Goal: Information Seeking & Learning: Learn about a topic

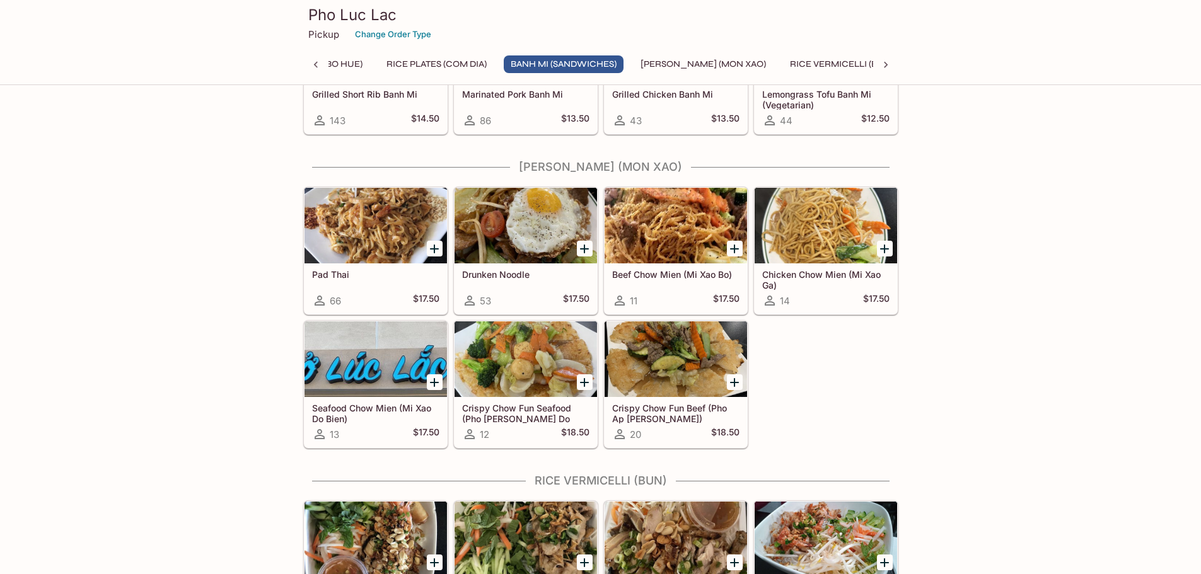
scroll to position [1386, 0]
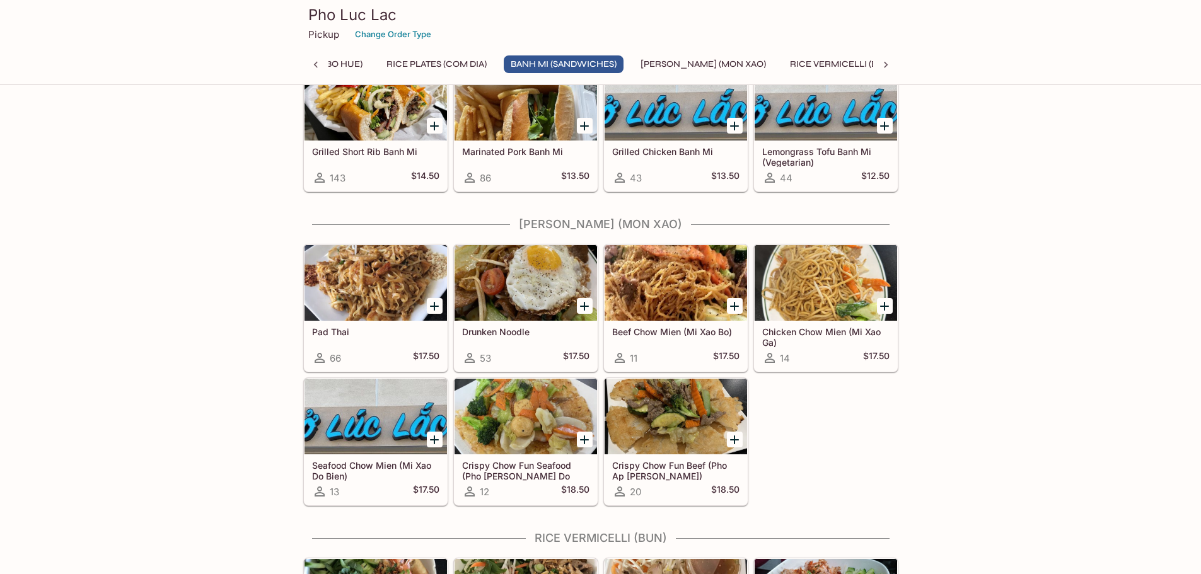
click at [662, 287] on div at bounding box center [675, 283] width 142 height 76
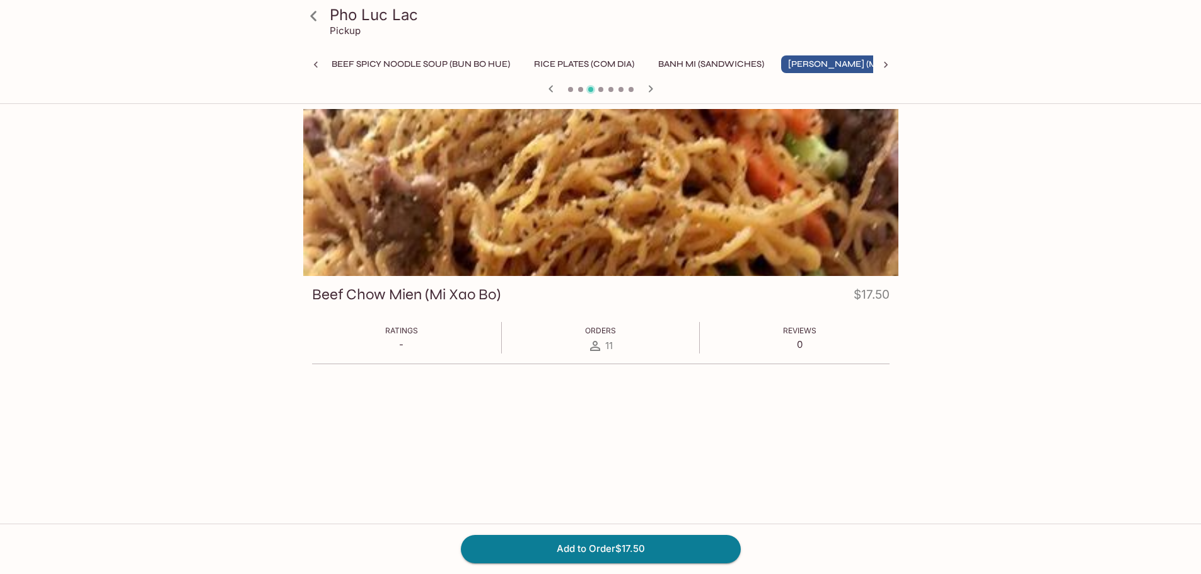
scroll to position [0, 291]
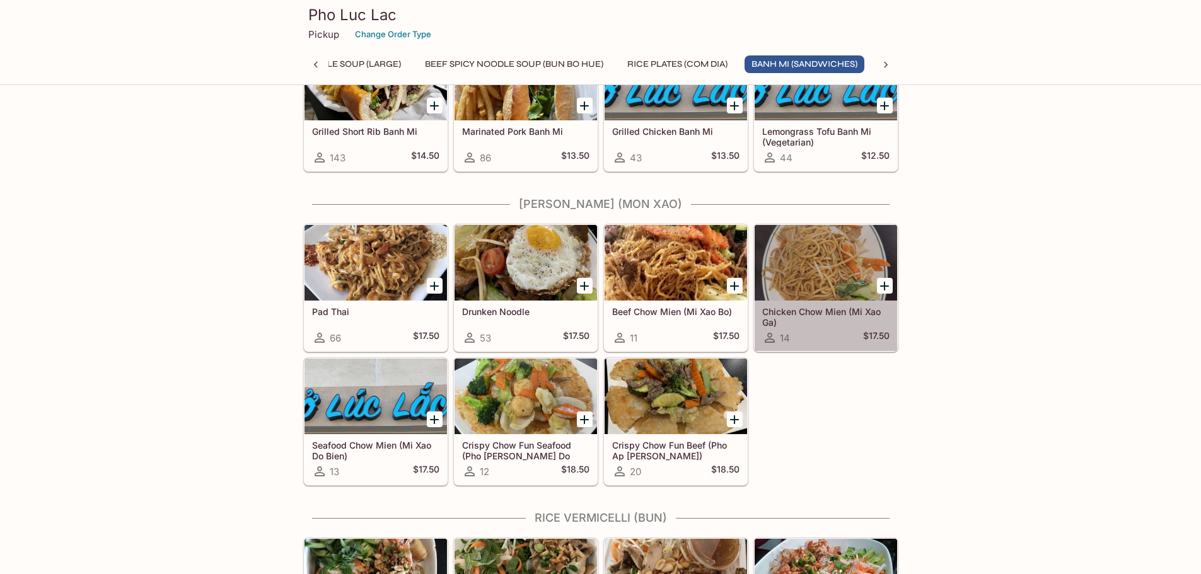
click at [810, 263] on div at bounding box center [825, 263] width 142 height 76
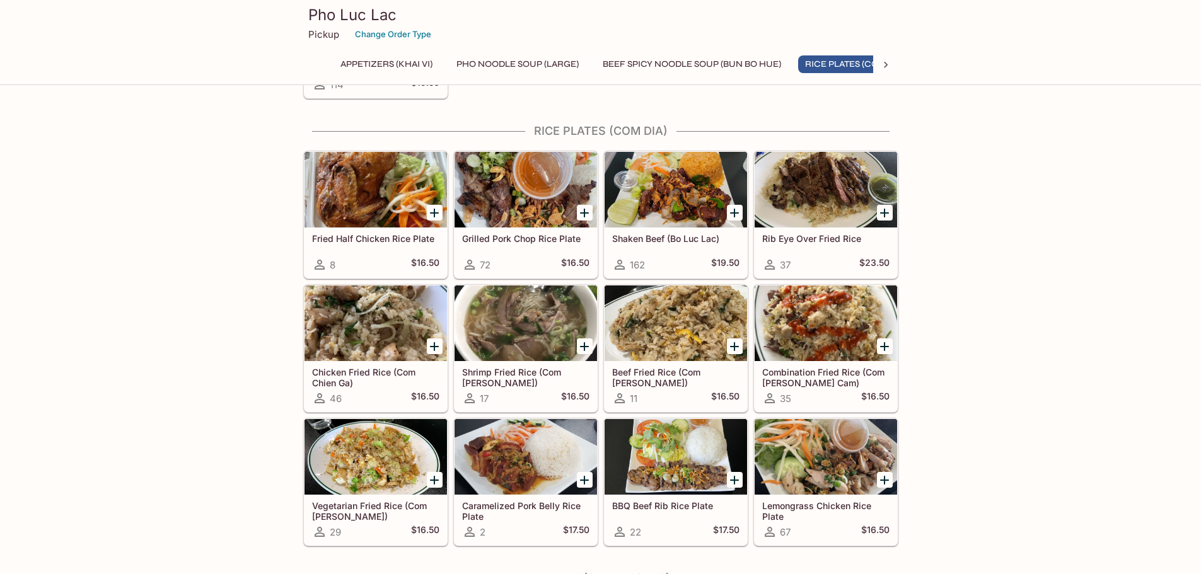
scroll to position [902, 0]
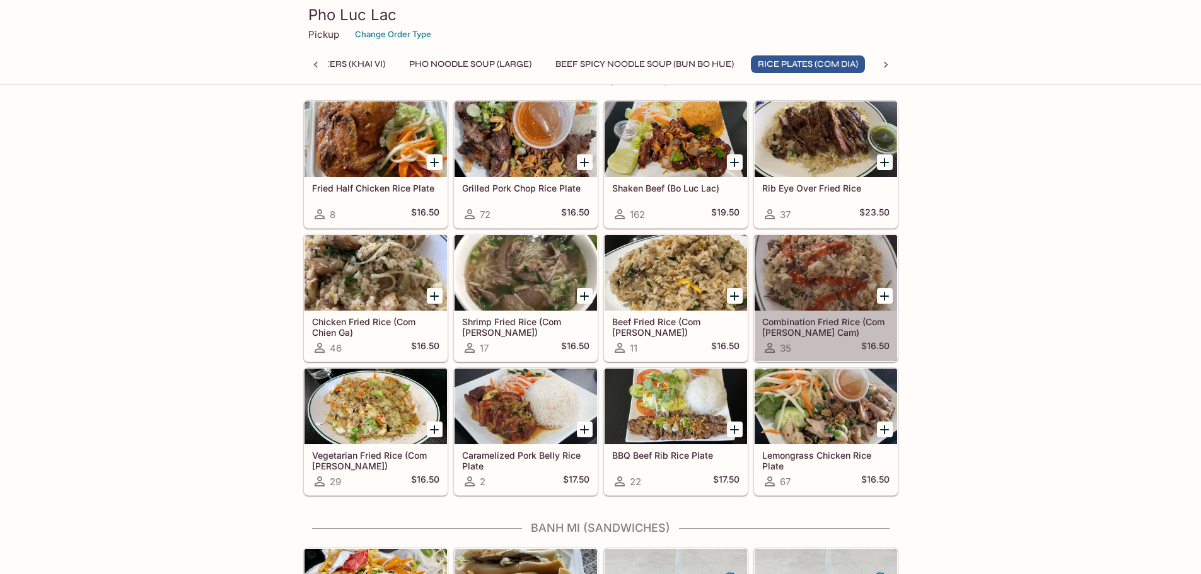
click at [814, 258] on div at bounding box center [825, 273] width 142 height 76
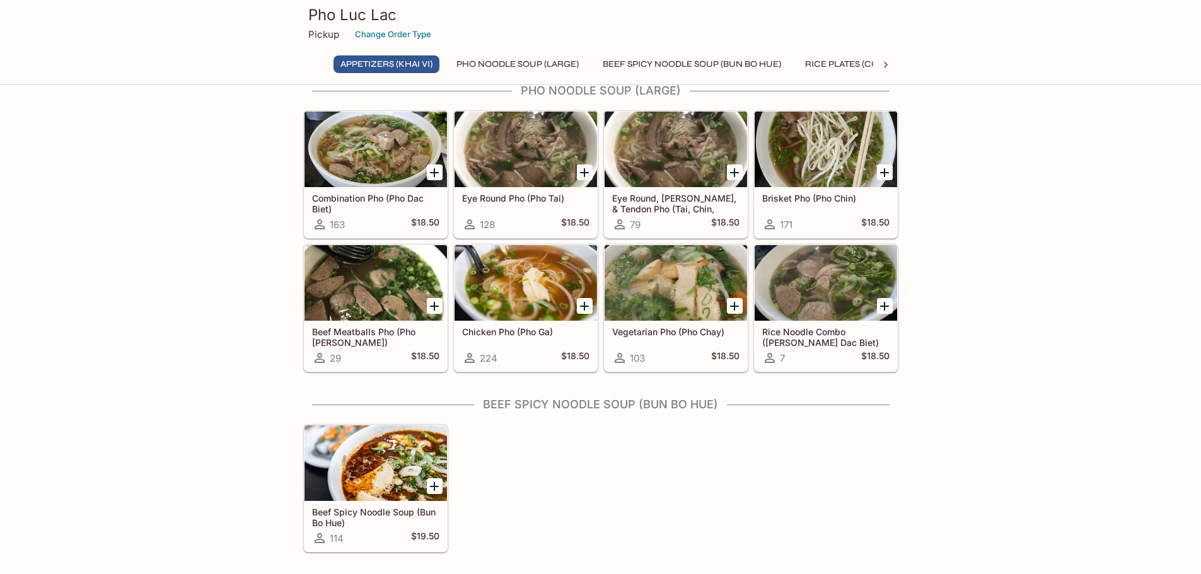
scroll to position [209, 0]
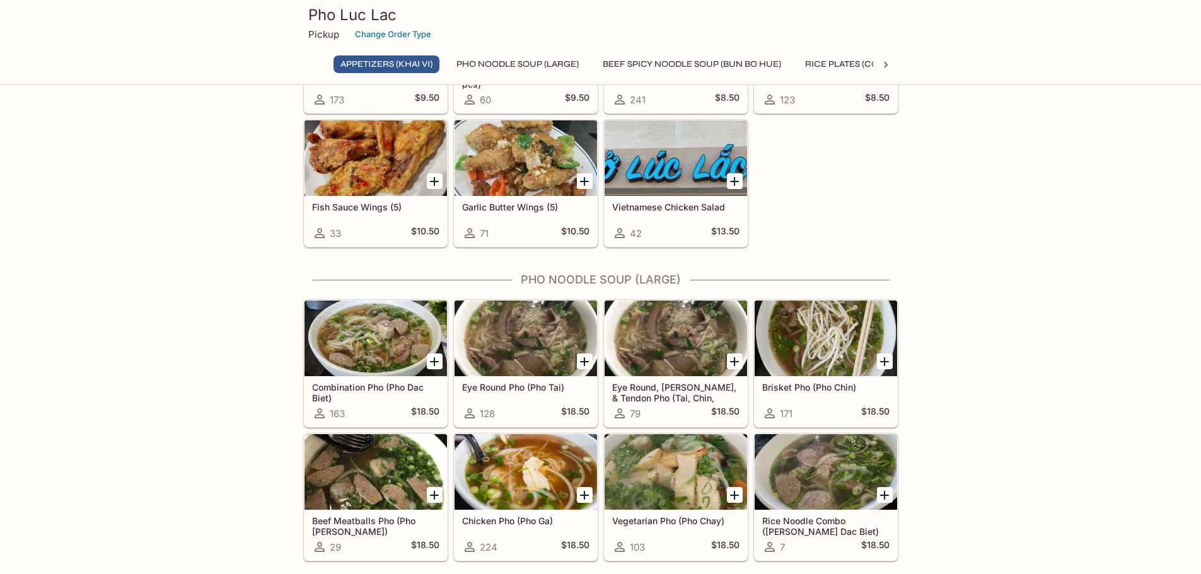
click at [374, 352] on div at bounding box center [375, 339] width 142 height 76
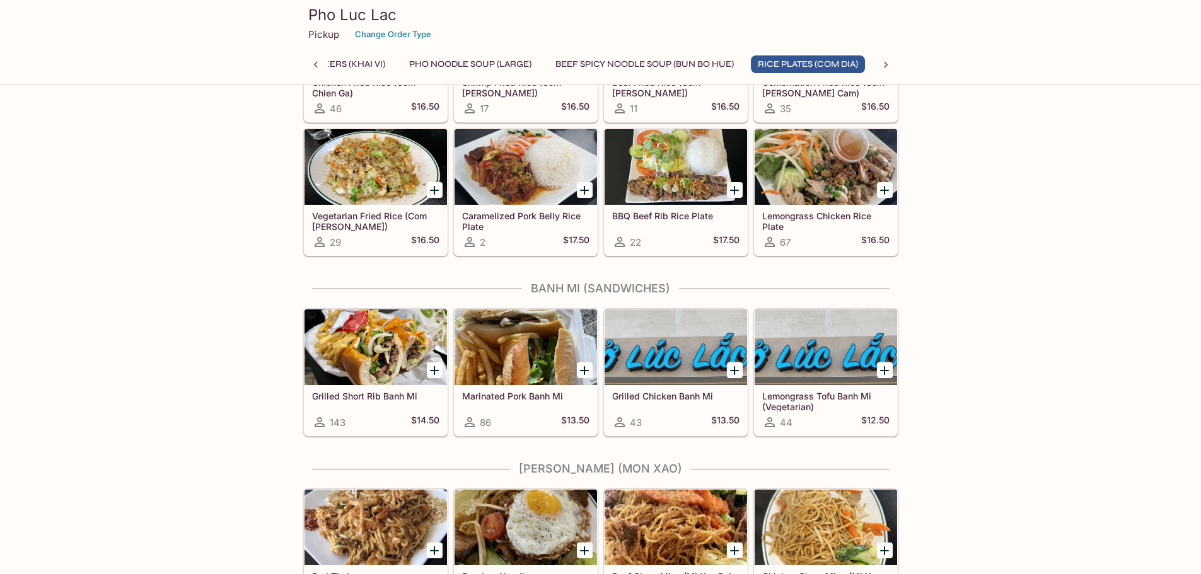
scroll to position [1023, 0]
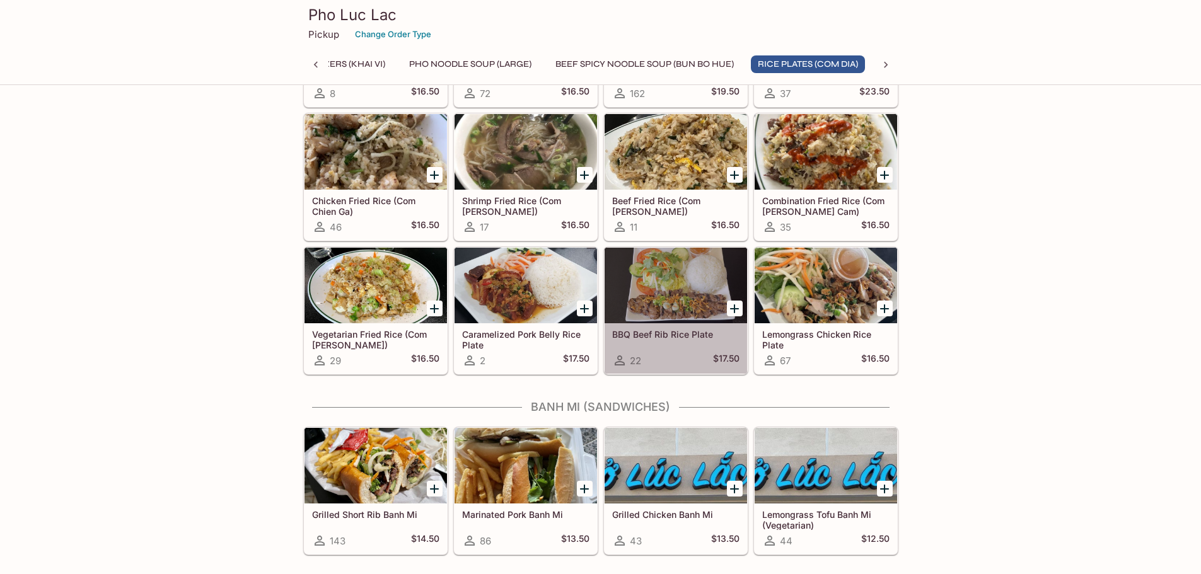
click at [731, 295] on div at bounding box center [675, 286] width 142 height 76
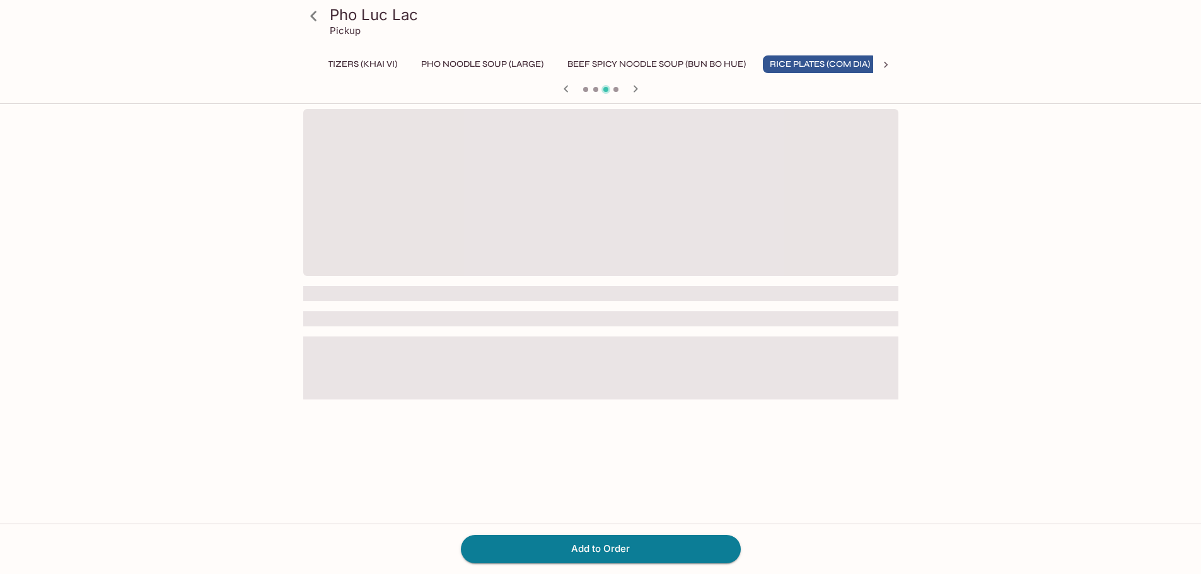
scroll to position [0, 47]
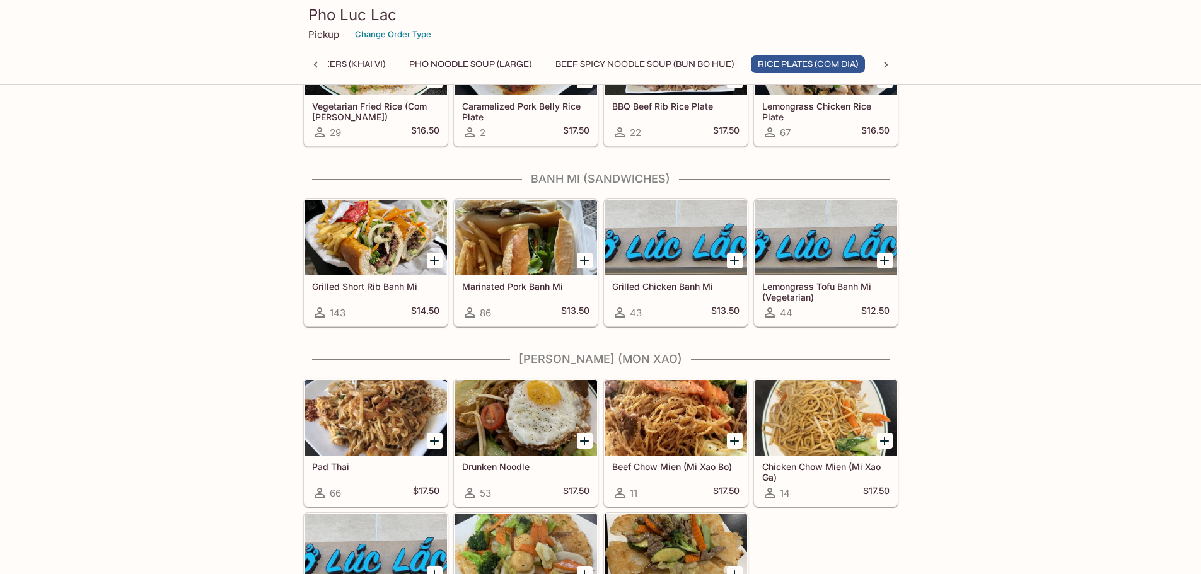
scroll to position [1260, 0]
